Goal: Task Accomplishment & Management: Manage account settings

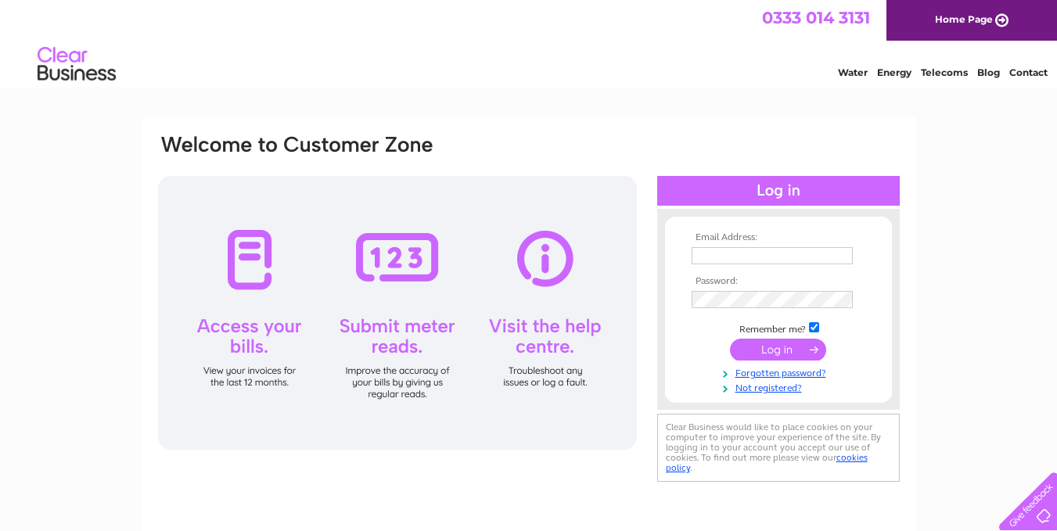
drag, startPoint x: 0, startPoint y: 0, endPoint x: 735, endPoint y: 254, distance: 777.5
click at [735, 254] on input "text" at bounding box center [772, 255] width 161 height 17
type input "greensfootwear868@outlook.com"
click at [756, 376] on link "Forgotten password?" at bounding box center [781, 372] width 178 height 15
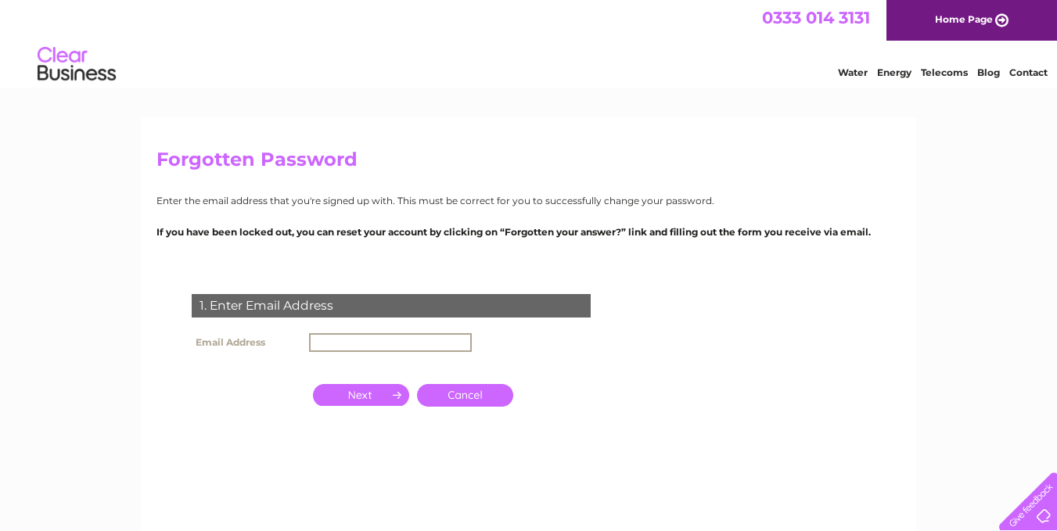
click at [350, 348] on input "text" at bounding box center [390, 342] width 163 height 19
type input "greensfootwear868@outlook.com"
click at [368, 396] on input "button" at bounding box center [361, 394] width 96 height 22
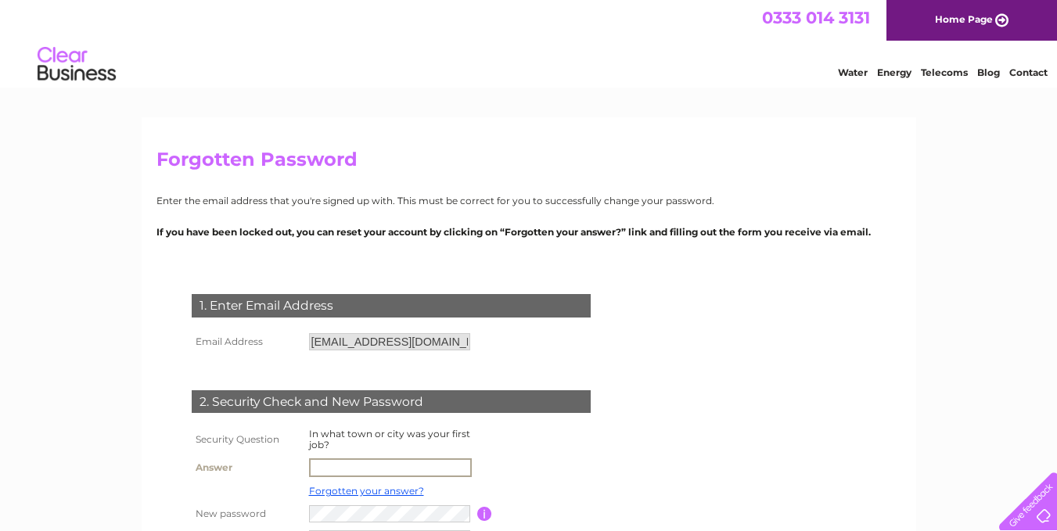
click at [351, 466] on input "text" at bounding box center [390, 468] width 163 height 19
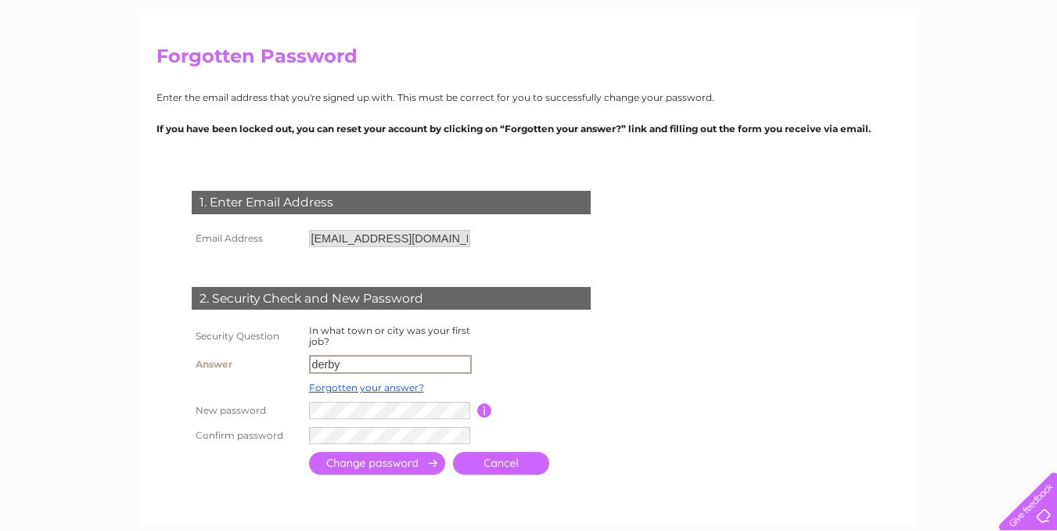
scroll to position [130, 0]
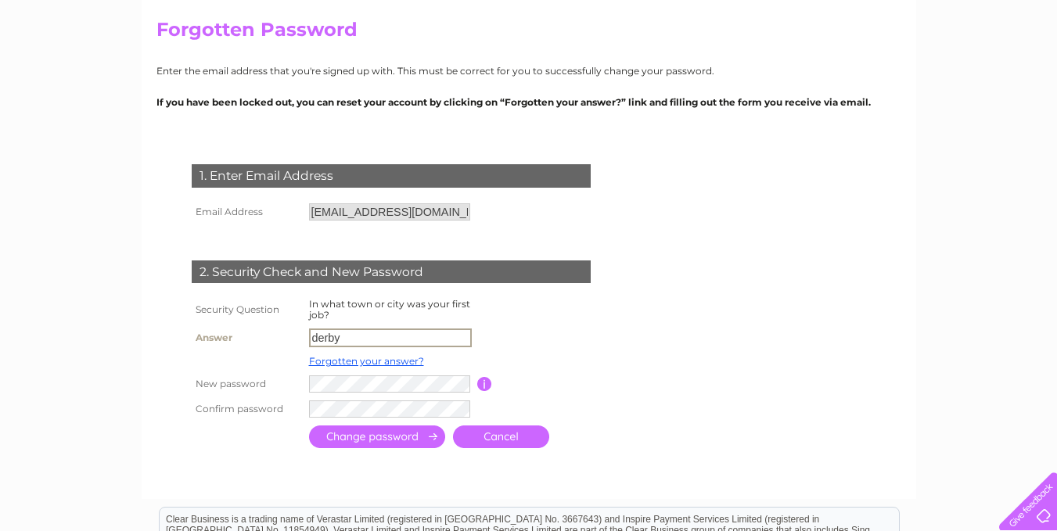
type input "derby"
click at [481, 384] on input "button" at bounding box center [484, 383] width 15 height 14
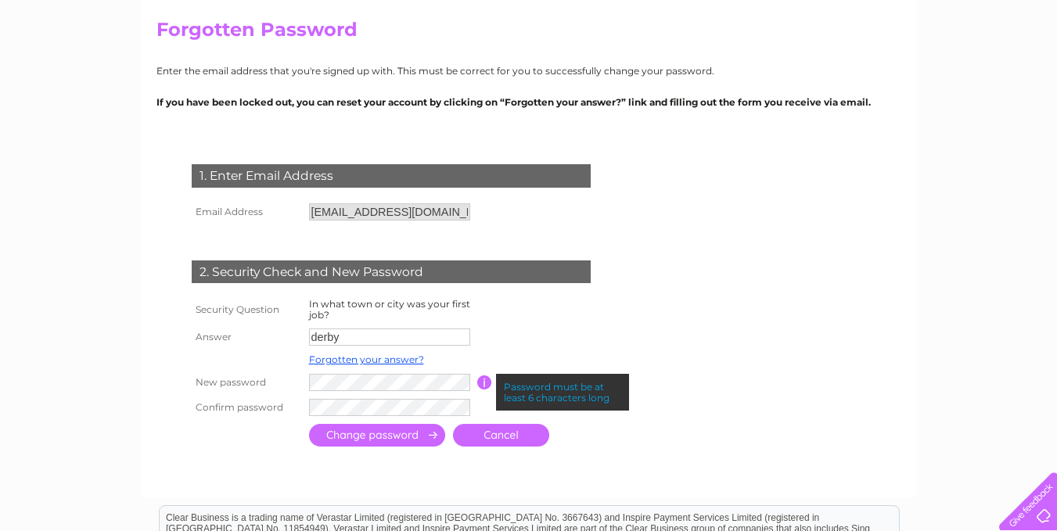
click at [481, 384] on input "button" at bounding box center [484, 383] width 15 height 14
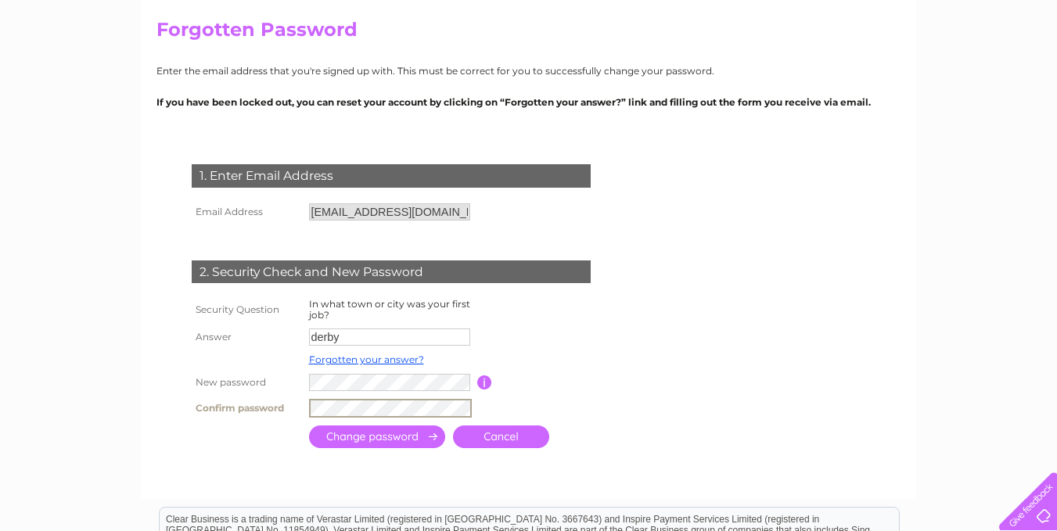
click at [396, 434] on input "submit" at bounding box center [377, 437] width 136 height 23
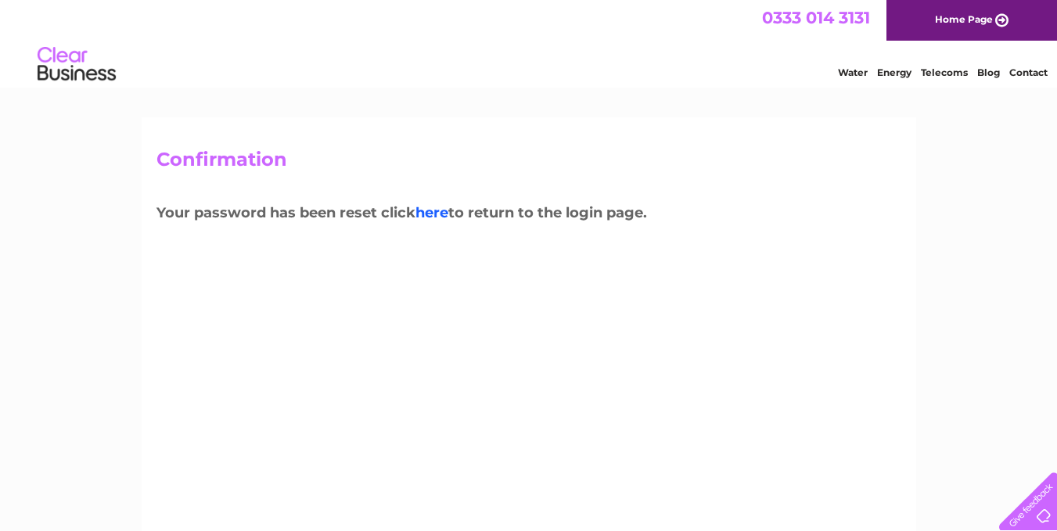
click at [441, 218] on link "here" at bounding box center [432, 212] width 33 height 17
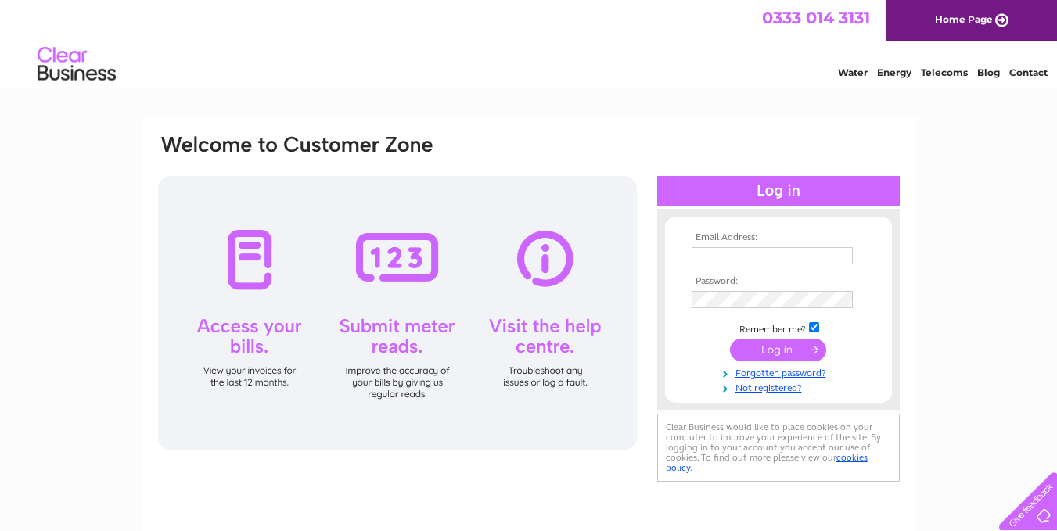
type input "[EMAIL_ADDRESS][DOMAIN_NAME]"
click at [785, 351] on input "submit" at bounding box center [778, 350] width 96 height 22
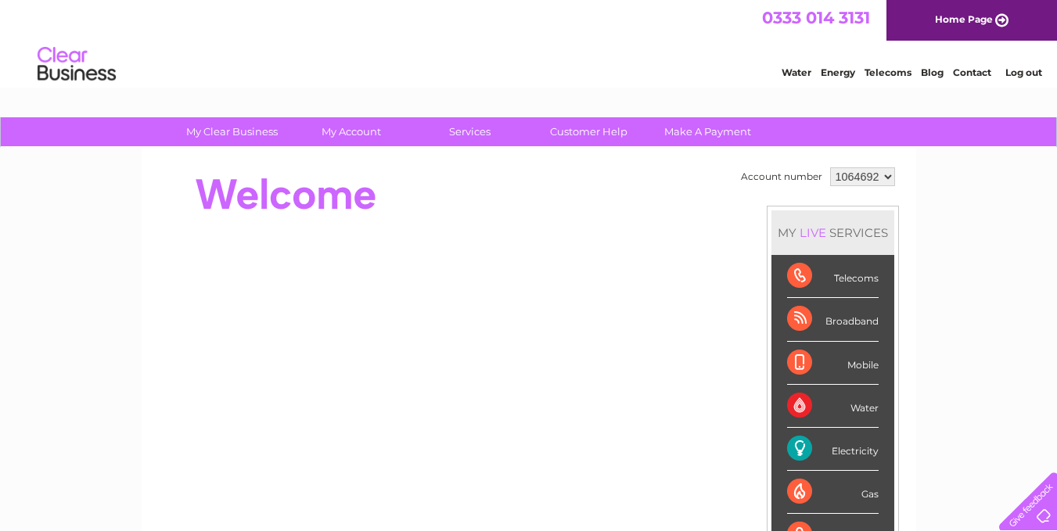
click at [803, 441] on div "Electricity" at bounding box center [833, 449] width 92 height 43
click at [804, 454] on div "Electricity" at bounding box center [833, 449] width 92 height 43
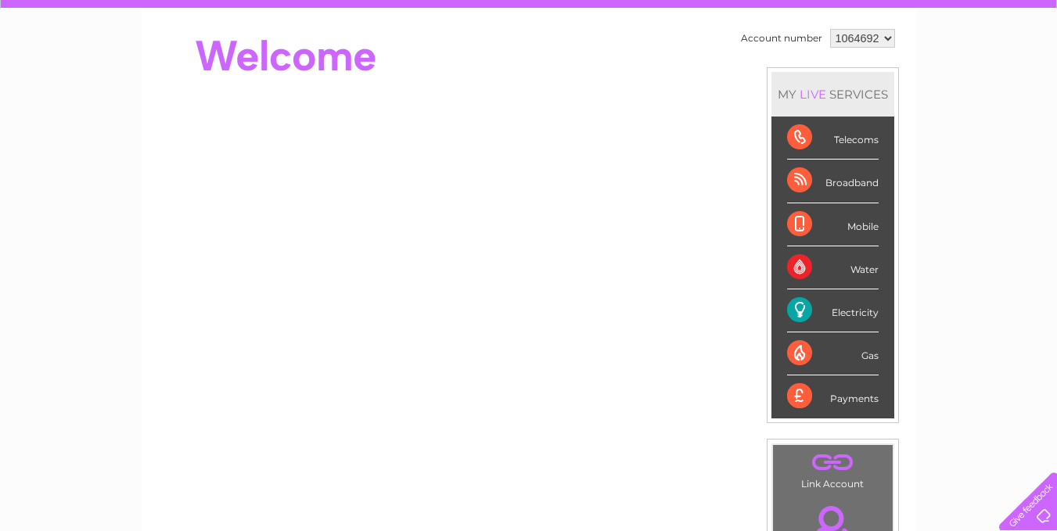
scroll to position [212, 0]
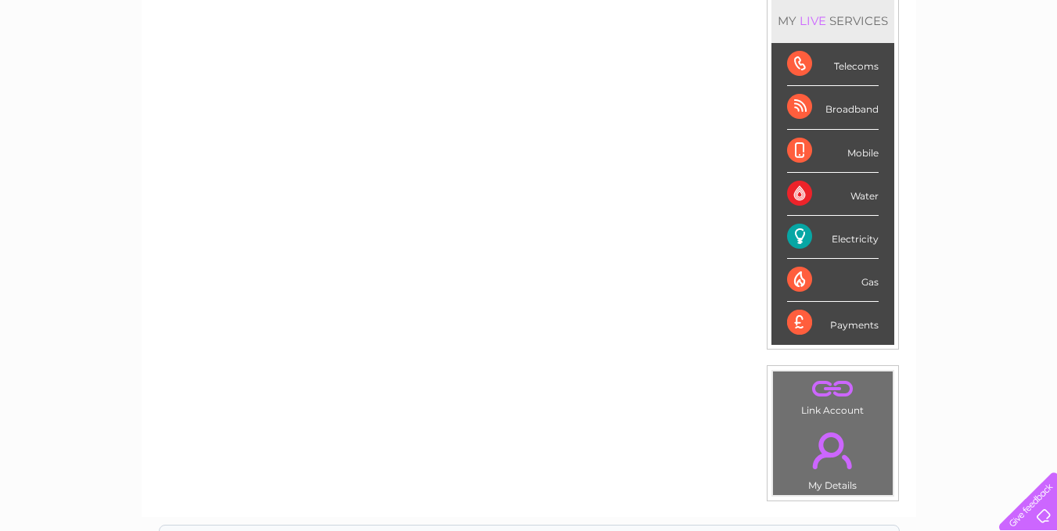
click at [801, 241] on div "Electricity" at bounding box center [833, 237] width 92 height 43
click at [848, 243] on div "Electricity" at bounding box center [833, 237] width 92 height 43
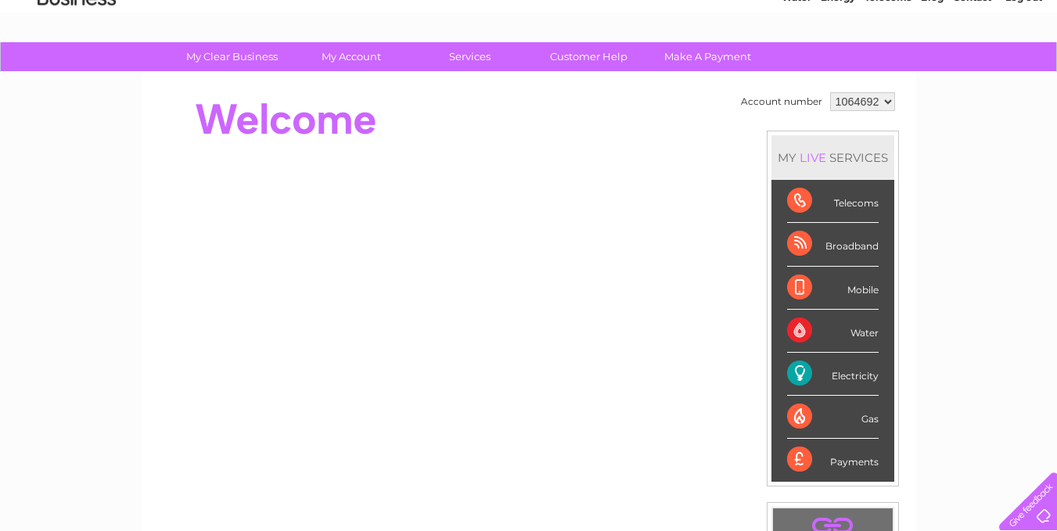
scroll to position [258, 0]
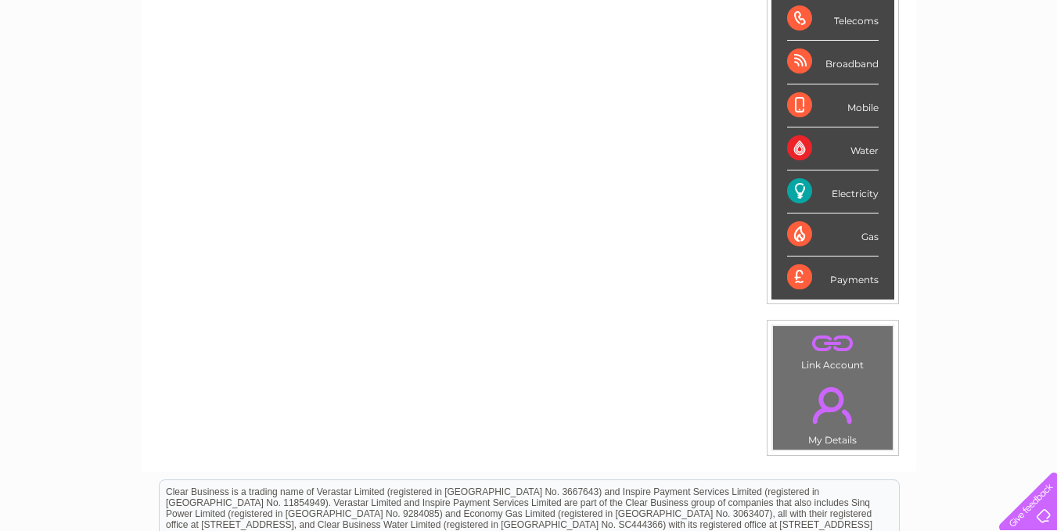
click at [798, 196] on div "Electricity" at bounding box center [833, 192] width 92 height 43
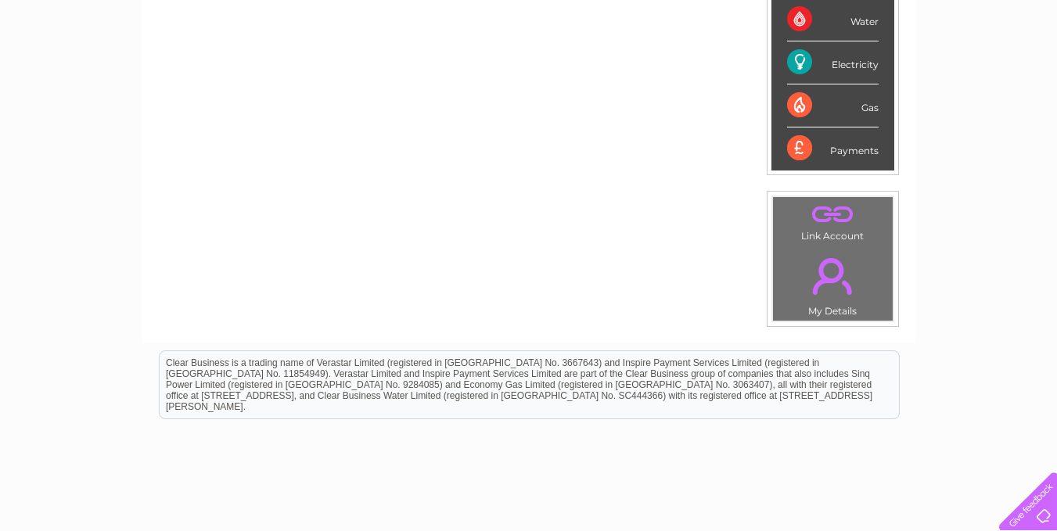
scroll to position [61, 0]
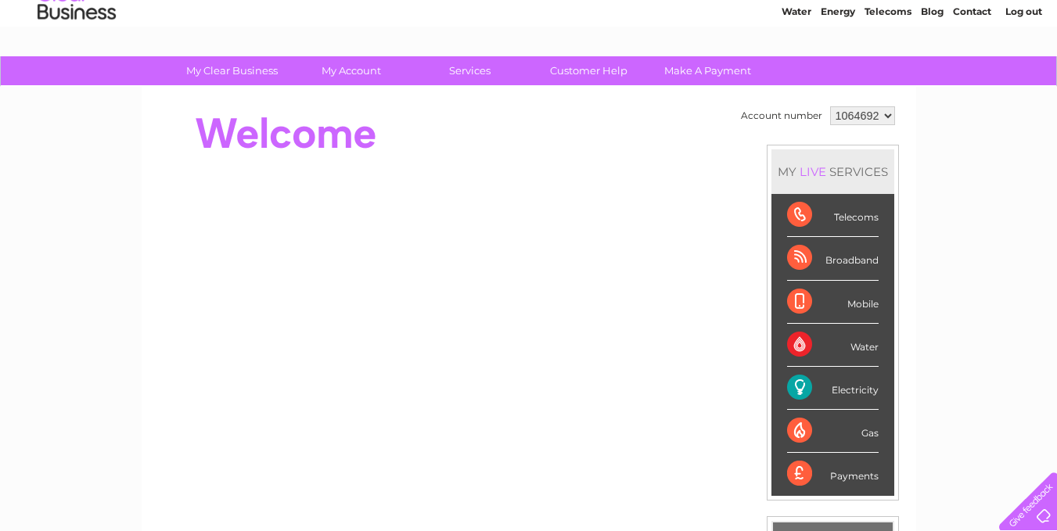
click at [888, 115] on select "1064692" at bounding box center [862, 115] width 65 height 19
click at [921, 120] on div "My Clear Business Login Details My Details My Preferences Link Account My Accou…" at bounding box center [528, 496] width 1057 height 880
click at [797, 386] on div "Electricity" at bounding box center [833, 388] width 92 height 43
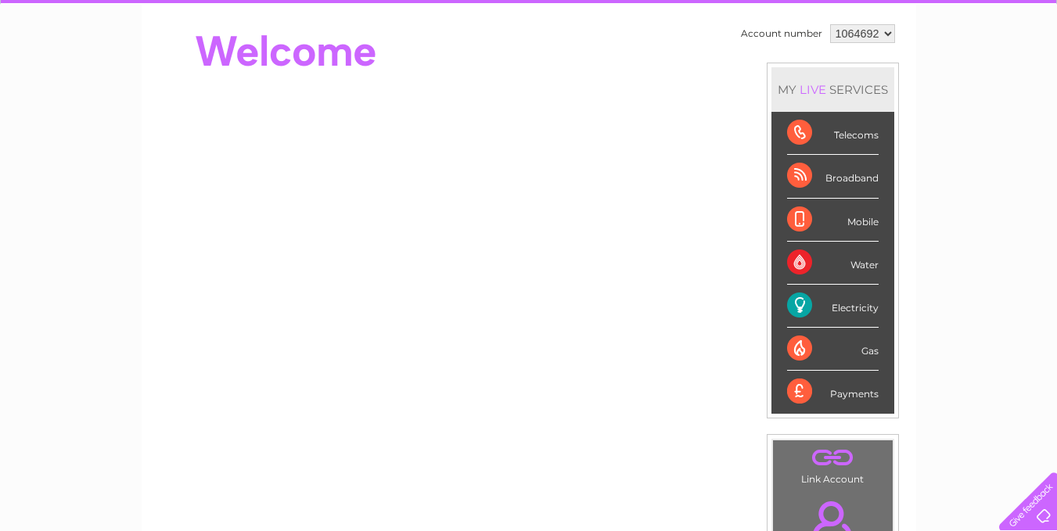
scroll to position [151, 0]
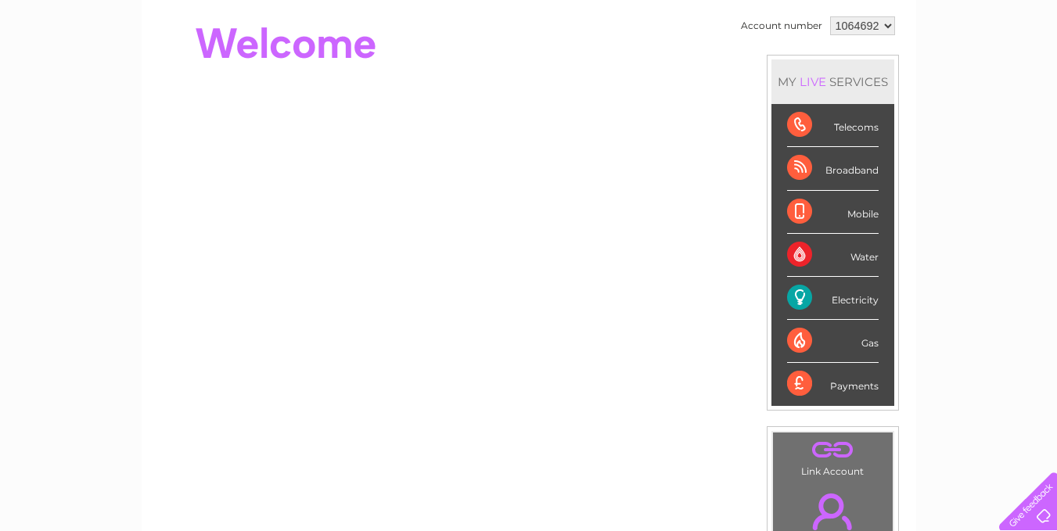
click at [803, 294] on div "Electricity" at bounding box center [833, 298] width 92 height 43
click at [872, 301] on div "Electricity" at bounding box center [833, 298] width 92 height 43
click at [805, 251] on div "Water" at bounding box center [833, 255] width 92 height 43
click at [801, 297] on div "Electricity" at bounding box center [833, 298] width 92 height 43
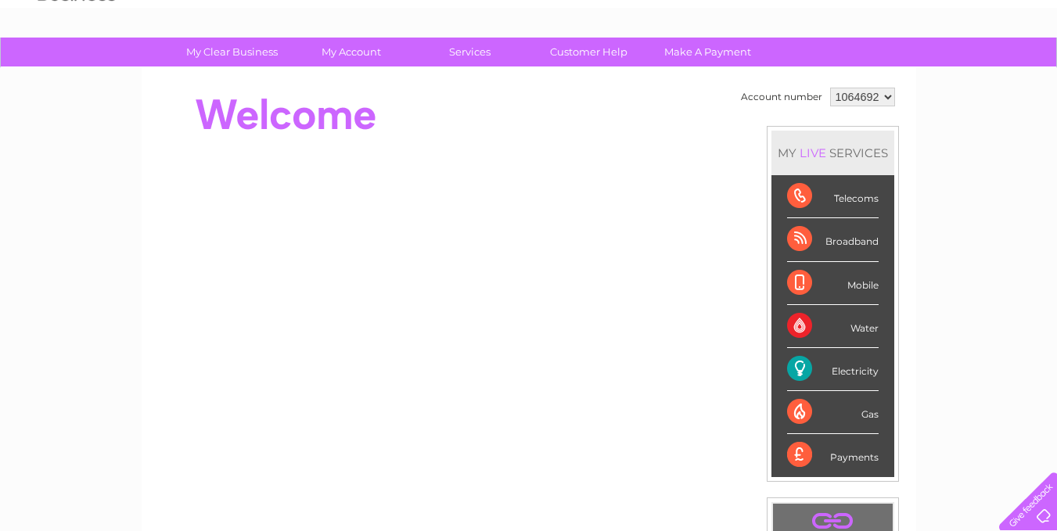
scroll to position [0, 0]
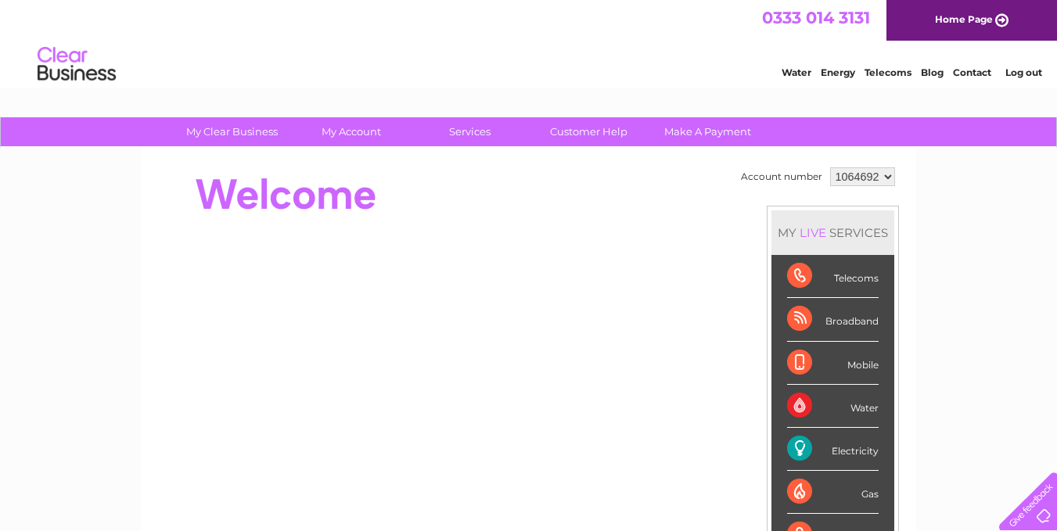
click at [841, 76] on link "Energy" at bounding box center [838, 73] width 34 height 12
